Goal: Task Accomplishment & Management: Complete application form

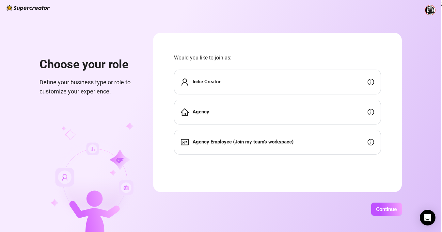
click at [285, 111] on div "Agency" at bounding box center [277, 112] width 207 height 25
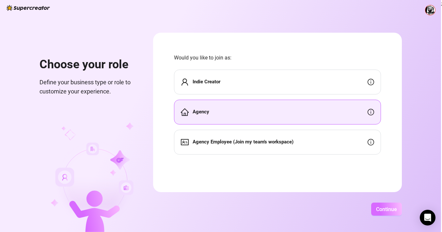
click at [397, 209] on span "Continue" at bounding box center [386, 209] width 21 height 6
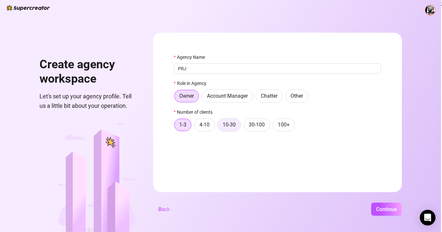
type input "PRJ"
click at [236, 127] on span "10-30" at bounding box center [229, 124] width 13 height 6
click at [219, 126] on input "10-30" at bounding box center [219, 126] width 0 height 0
click at [395, 208] on span "Continue" at bounding box center [386, 209] width 21 height 6
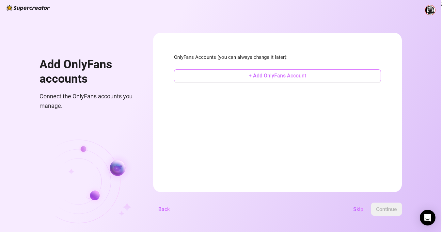
click at [306, 74] on span "+ Add OnlyFans Account" at bounding box center [277, 75] width 57 height 6
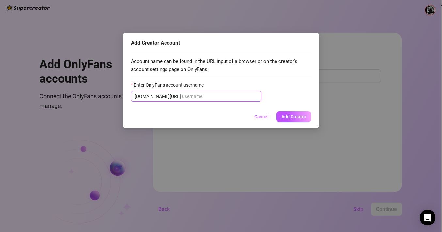
paste input "augusttaylorxxx"
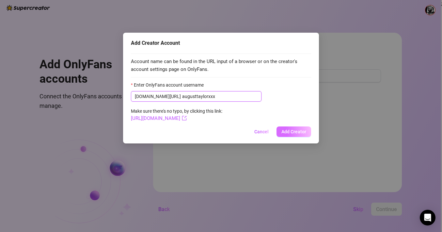
type input "augusttaylorxxx"
click at [295, 128] on button "Add Creator" at bounding box center [293, 131] width 35 height 10
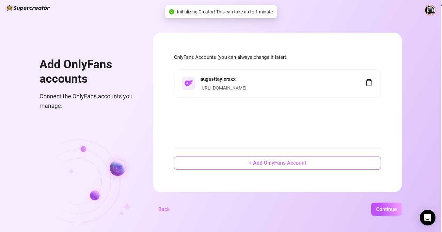
click at [291, 163] on span "+ Add OnlyFans Account" at bounding box center [277, 163] width 57 height 6
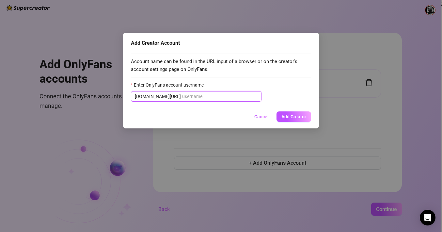
paste input "ayishadiaz"
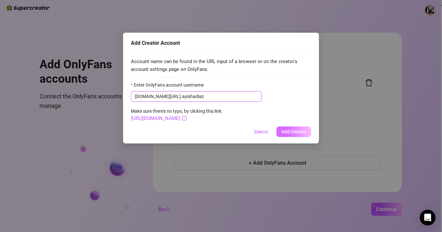
type input "ayishadiaz"
click at [299, 131] on span "Add Creator" at bounding box center [293, 131] width 25 height 5
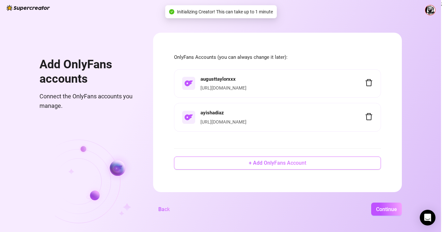
click at [306, 164] on span "+ Add OnlyFans Account" at bounding box center [277, 163] width 57 height 6
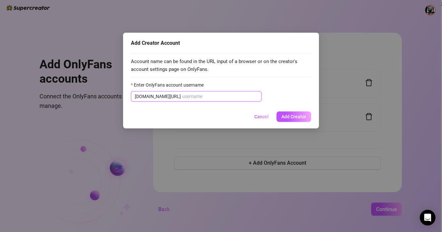
paste input "ms_chelsmarie"
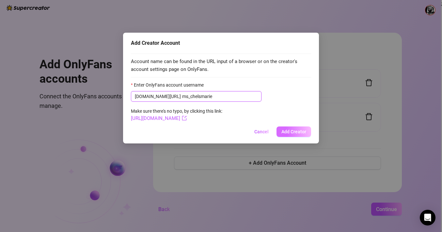
type input "ms_chelsmarie"
click at [299, 129] on span "Add Creator" at bounding box center [293, 131] width 25 height 5
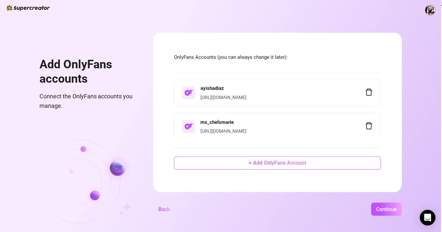
click at [277, 161] on button "+ Add OnlyFans Account" at bounding box center [277, 162] width 207 height 13
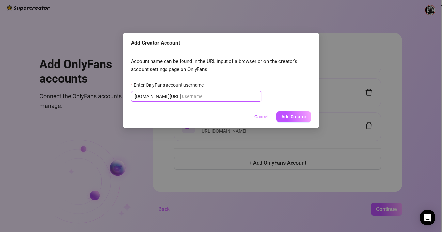
paste input "@claudiiaofficial"
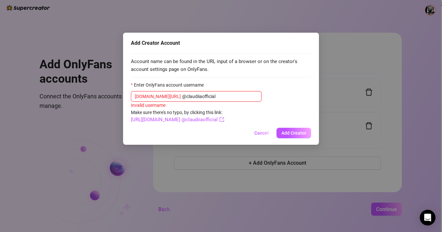
click at [182, 95] on input "@claudiiaofficial" at bounding box center [219, 96] width 75 height 7
click at [297, 133] on span "Add Creator" at bounding box center [293, 132] width 25 height 5
click at [182, 96] on input "claudiiaofficial" at bounding box center [219, 96] width 75 height 7
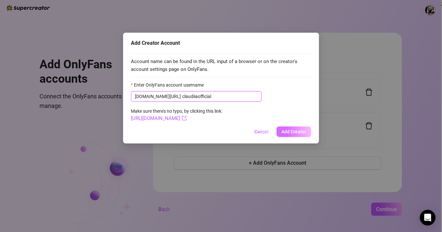
type input "claudiiaofficial"
click at [287, 127] on button "Add Creator" at bounding box center [293, 131] width 35 height 10
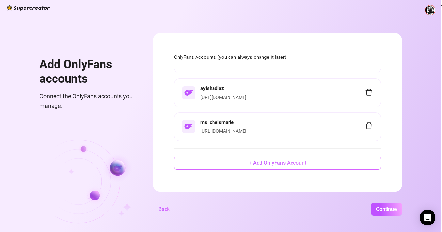
click at [279, 163] on button "+ Add OnlyFans Account" at bounding box center [277, 162] width 207 height 13
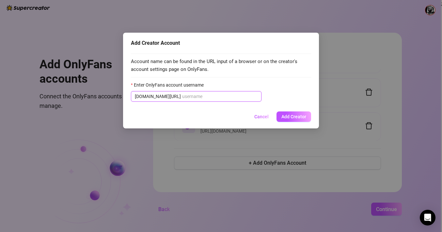
paste input "dayamipadronvip"
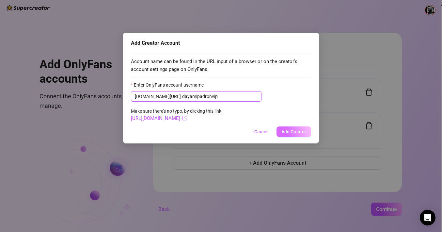
type input "dayamipadronvip"
click at [294, 132] on span "Add Creator" at bounding box center [293, 131] width 25 height 5
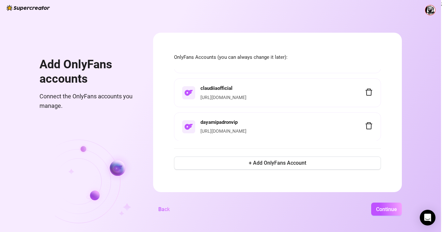
scroll to position [92, 0]
click at [325, 166] on button "+ Add OnlyFans Account" at bounding box center [277, 162] width 207 height 13
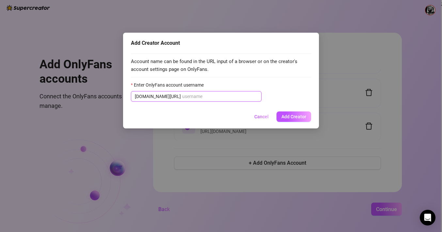
paste input "destinyskye"
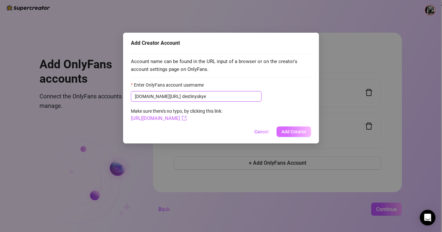
type input "destinyskye"
click at [294, 133] on span "Add Creator" at bounding box center [293, 131] width 25 height 5
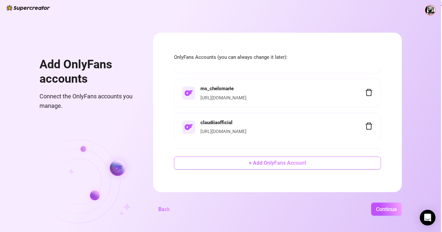
click at [272, 163] on button "+ Add OnlyFans Account" at bounding box center [277, 162] width 207 height 13
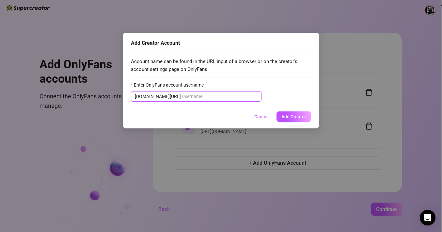
paste input "ellyxo"
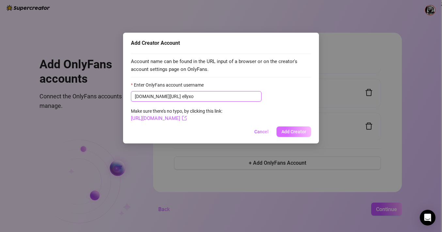
type input "ellyxo"
click at [300, 131] on span "Add Creator" at bounding box center [293, 131] width 25 height 5
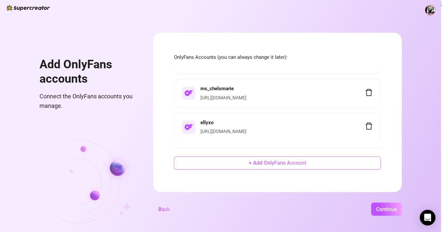
click at [279, 161] on button "+ Add OnlyFans Account" at bounding box center [277, 162] width 207 height 13
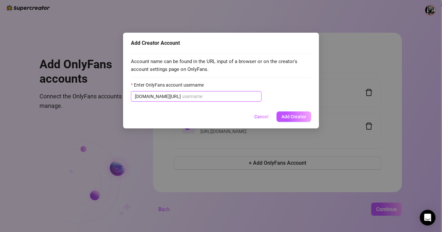
paste input "krissytaylorvip"
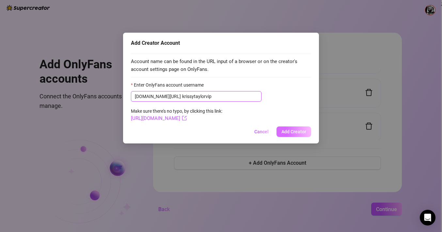
type input "krissytaylorvip"
click at [291, 131] on span "Add Creator" at bounding box center [293, 131] width 25 height 5
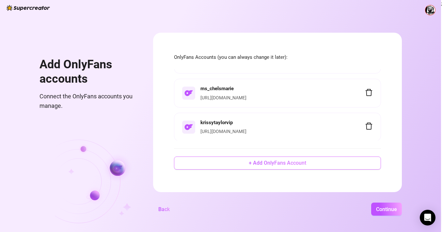
click at [306, 164] on span "+ Add OnlyFans Account" at bounding box center [277, 163] width 57 height 6
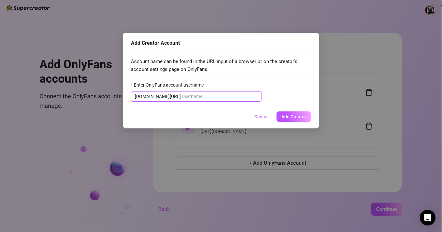
paste input "officialkrissytaylor"
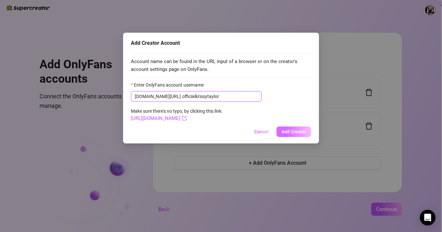
type input "officialkrissytaylor"
click at [300, 132] on span "Add Creator" at bounding box center [293, 131] width 25 height 5
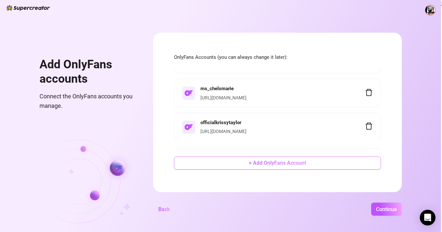
click at [296, 163] on span "+ Add OnlyFans Account" at bounding box center [277, 163] width 57 height 6
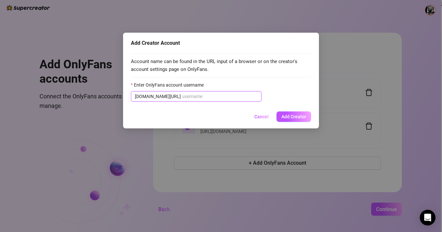
paste input "nataliet"
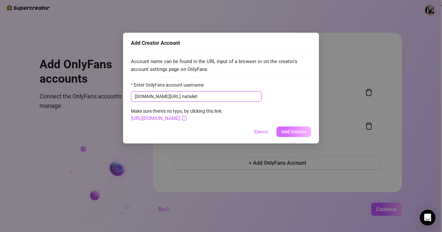
type input "nataliet"
click at [297, 133] on span "Add Creator" at bounding box center [293, 131] width 25 height 5
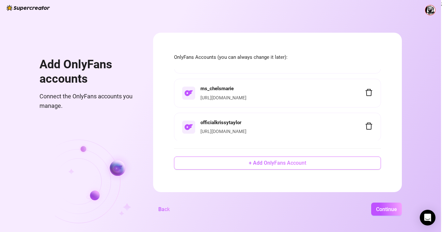
click at [302, 163] on span "+ Add OnlyFans Account" at bounding box center [277, 163] width 57 height 6
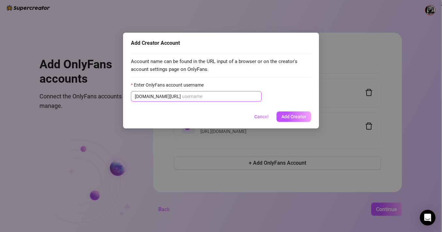
paste input "@natortelli"
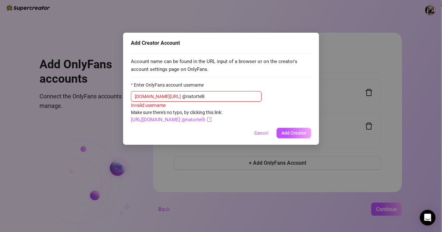
click at [182, 95] on input "@natortelli" at bounding box center [219, 96] width 75 height 7
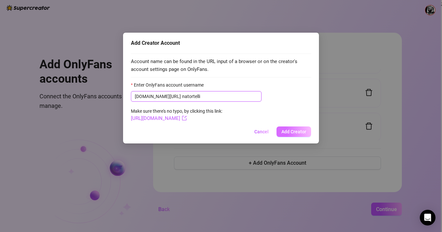
type input "natortelli"
click at [299, 133] on span "Add Creator" at bounding box center [293, 131] width 25 height 5
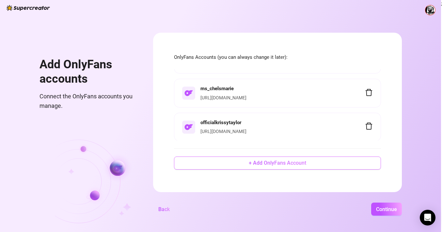
click at [284, 163] on span "+ Add OnlyFans Account" at bounding box center [277, 163] width 57 height 6
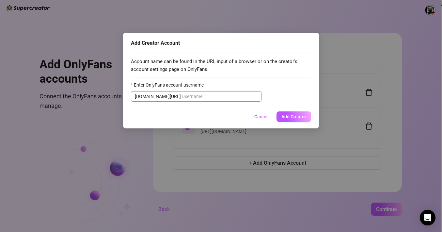
paste input "melyssaford"
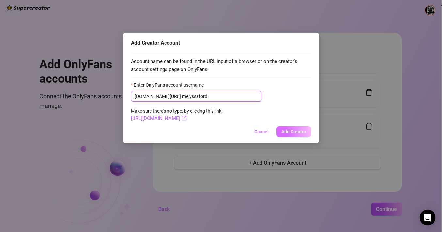
type input "melyssaford"
click at [286, 133] on button "Add Creator" at bounding box center [293, 131] width 35 height 10
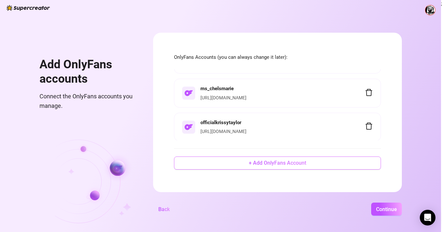
click at [301, 160] on span "+ Add OnlyFans Account" at bounding box center [277, 163] width 57 height 6
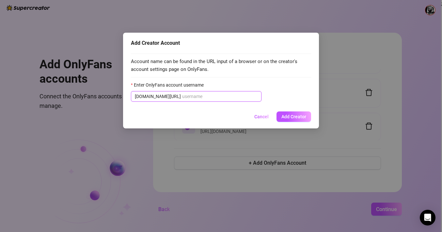
paste input "madayy24"
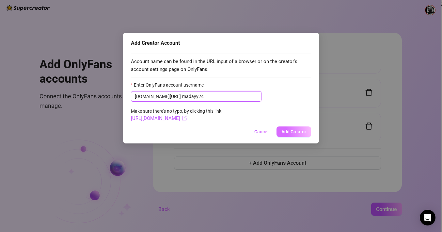
type input "madayy24"
click at [294, 131] on span "Add Creator" at bounding box center [293, 131] width 25 height 5
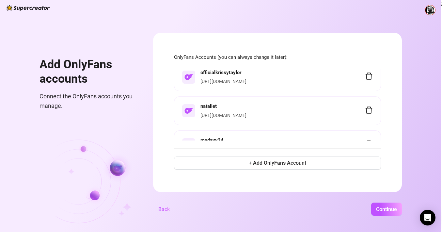
scroll to position [163, 0]
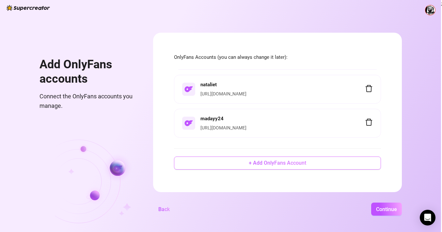
click at [306, 164] on span "+ Add OnlyFans Account" at bounding box center [277, 163] width 57 height 6
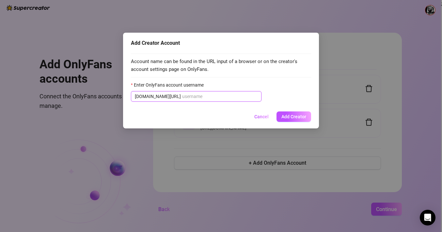
paste input "onlyherelo"
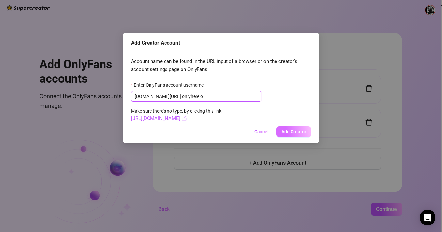
type input "onlyherelo"
click at [300, 129] on span "Add Creator" at bounding box center [293, 131] width 25 height 5
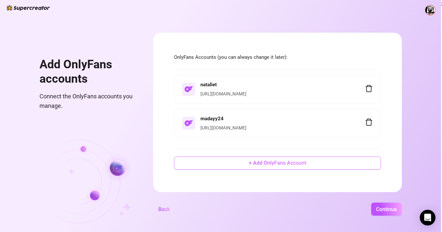
click at [276, 164] on button "+ Add OnlyFans Account" at bounding box center [277, 162] width 207 height 13
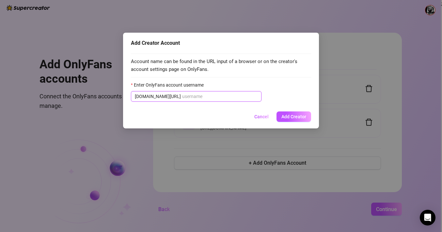
paste input "therealjasmincadavid"
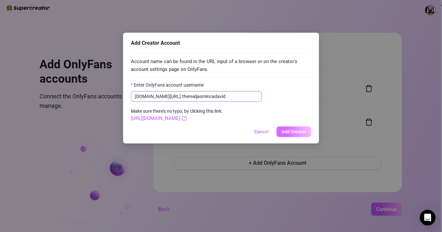
type input "therealjasmincadavid"
click at [295, 130] on span "Add Creator" at bounding box center [293, 131] width 25 height 5
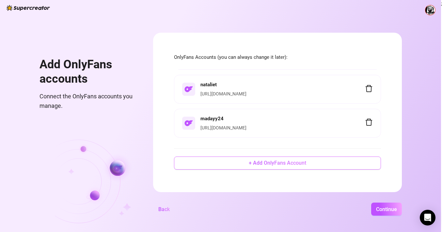
click at [292, 162] on span "+ Add OnlyFans Account" at bounding box center [277, 163] width 57 height 6
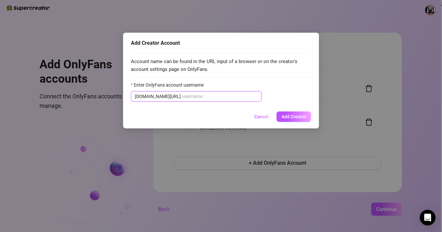
paste input "veronicarvip"
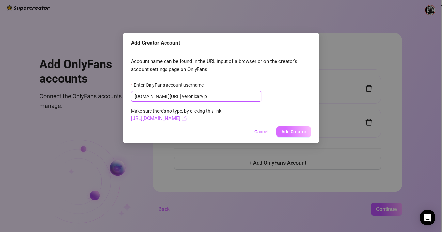
type input "veronicarvip"
click at [291, 131] on span "Add Creator" at bounding box center [293, 131] width 25 height 5
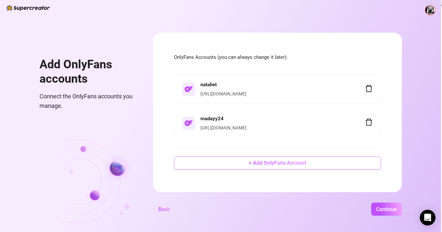
click at [294, 164] on span "+ Add OnlyFans Account" at bounding box center [277, 163] width 57 height 6
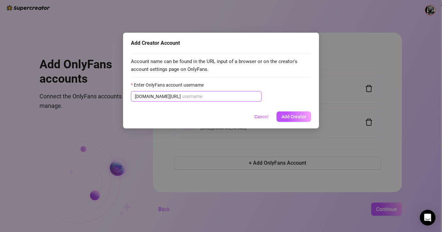
paste input "layanebb"
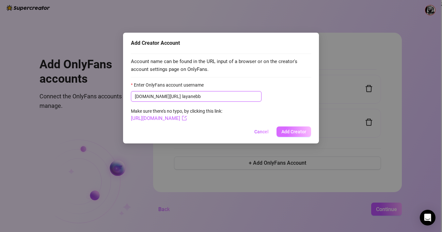
type input "layanebb"
click at [295, 133] on span "Add Creator" at bounding box center [293, 131] width 25 height 5
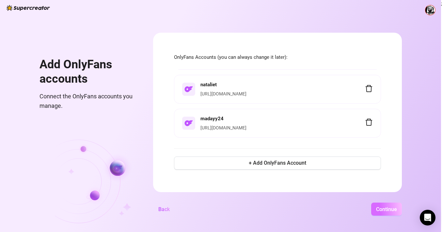
click at [402, 212] on button "Continue" at bounding box center [386, 208] width 31 height 13
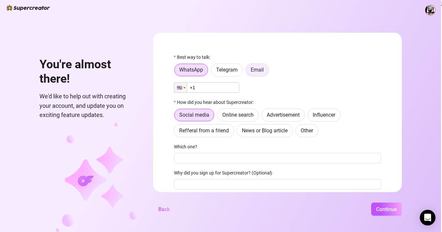
click at [264, 70] on span "Email" at bounding box center [257, 70] width 13 height 6
click at [247, 71] on input "Email" at bounding box center [247, 71] width 0 height 0
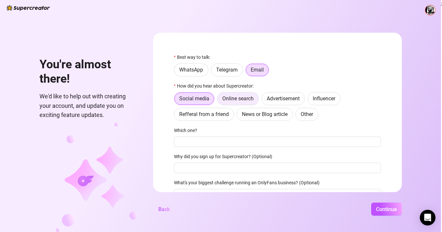
click at [254, 100] on span "Online search" at bounding box center [237, 98] width 31 height 6
click at [219, 100] on input "Online search" at bounding box center [219, 100] width 0 height 0
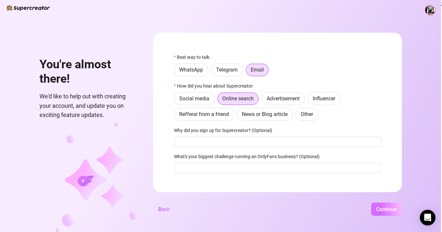
click at [395, 212] on button "Continue" at bounding box center [386, 208] width 31 height 13
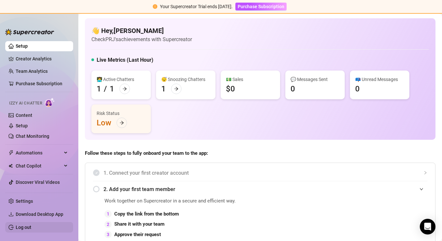
click at [25, 229] on link "Log out" at bounding box center [24, 227] width 16 height 5
